Goal: Task Accomplishment & Management: Use online tool/utility

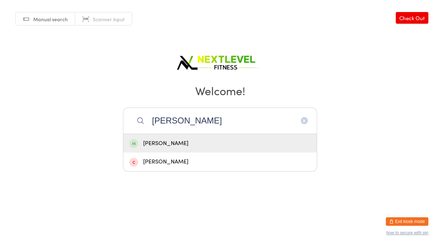
type input "[PERSON_NAME]"
click at [184, 139] on div "[PERSON_NAME]" at bounding box center [219, 144] width 181 height 10
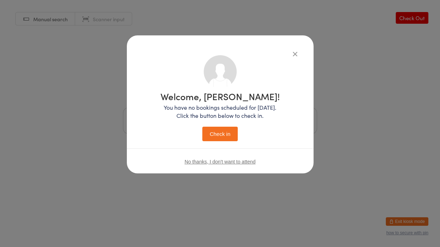
click at [205, 131] on button "Check in" at bounding box center [219, 134] width 35 height 15
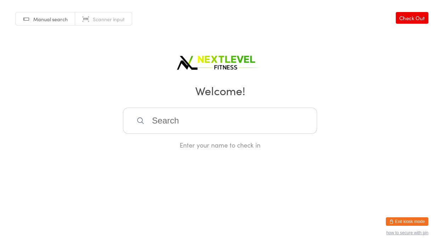
click at [201, 121] on input "search" at bounding box center [220, 121] width 194 height 26
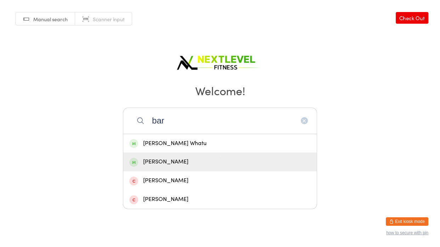
type input "bar"
click at [172, 160] on div "[PERSON_NAME]" at bounding box center [219, 162] width 181 height 10
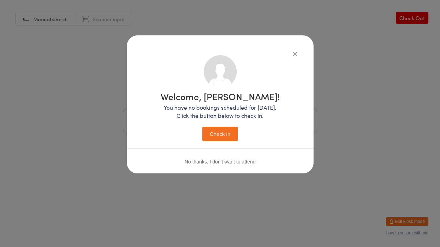
click at [222, 136] on button "Check in" at bounding box center [219, 134] width 35 height 15
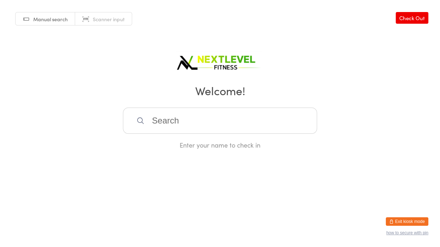
click at [151, 119] on input "search" at bounding box center [220, 121] width 194 height 26
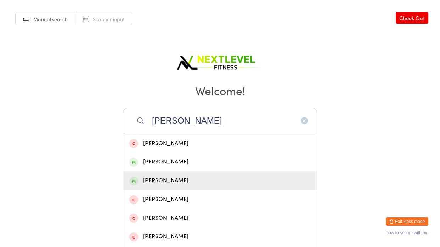
type input "[PERSON_NAME]"
click at [154, 179] on div "[PERSON_NAME]" at bounding box center [219, 181] width 181 height 10
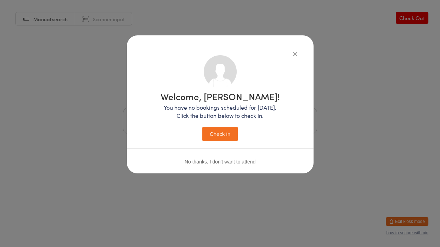
click at [209, 134] on button "Check in" at bounding box center [219, 134] width 35 height 15
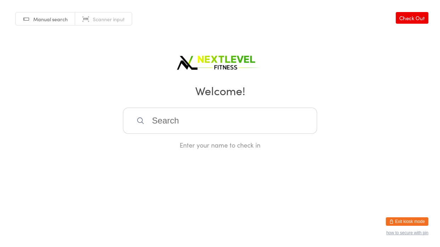
click at [151, 117] on input "search" at bounding box center [220, 121] width 194 height 26
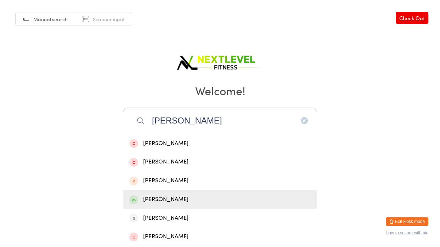
type input "[PERSON_NAME]"
click at [144, 200] on div "[PERSON_NAME]" at bounding box center [219, 200] width 181 height 10
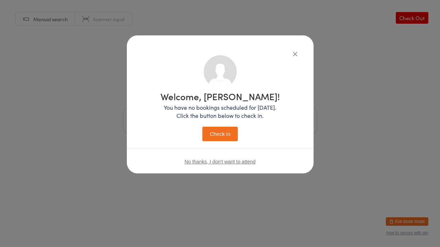
click at [224, 133] on button "Check in" at bounding box center [219, 134] width 35 height 15
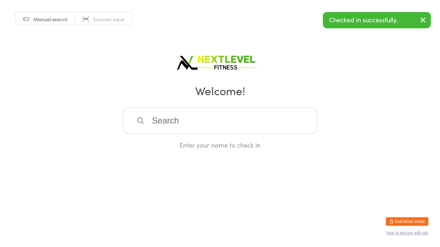
click at [165, 124] on input "search" at bounding box center [220, 121] width 194 height 26
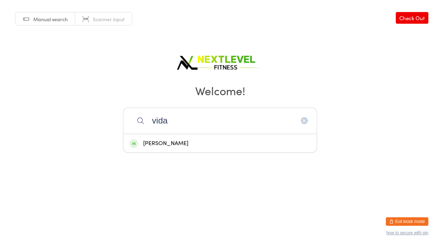
type input "vida"
click at [167, 143] on div "[PERSON_NAME]" at bounding box center [219, 144] width 181 height 10
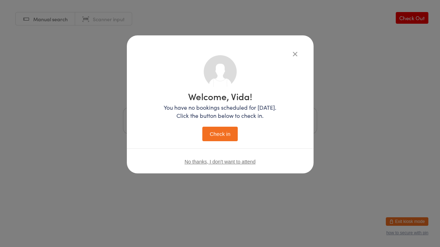
click at [220, 138] on button "Check in" at bounding box center [219, 134] width 35 height 15
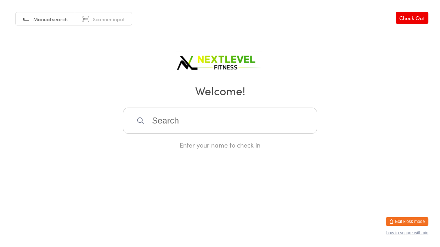
click at [174, 120] on input "search" at bounding box center [220, 121] width 194 height 26
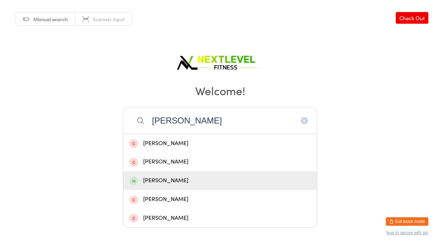
type input "[PERSON_NAME]"
click at [164, 182] on div "[PERSON_NAME]" at bounding box center [219, 181] width 181 height 10
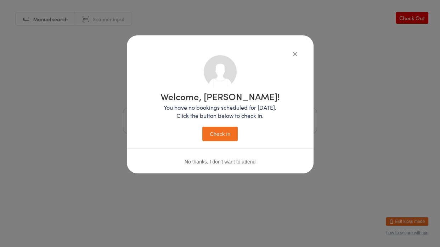
click at [212, 132] on button "Check in" at bounding box center [219, 134] width 35 height 15
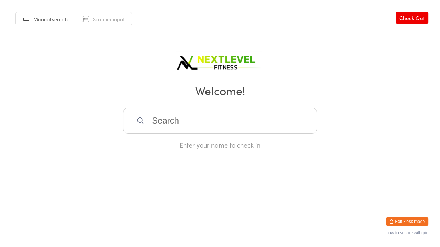
click at [176, 123] on input "search" at bounding box center [220, 121] width 194 height 26
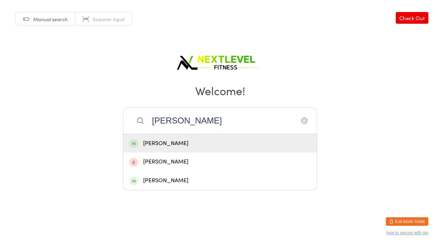
type input "[PERSON_NAME]"
click at [164, 142] on div "[PERSON_NAME]" at bounding box center [219, 144] width 181 height 10
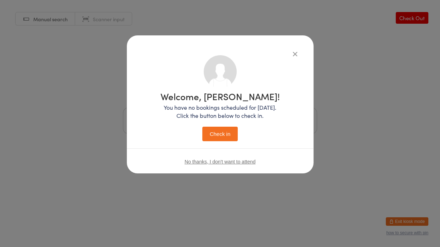
click at [209, 136] on button "Check in" at bounding box center [219, 134] width 35 height 15
